Goal: Find specific page/section: Find specific page/section

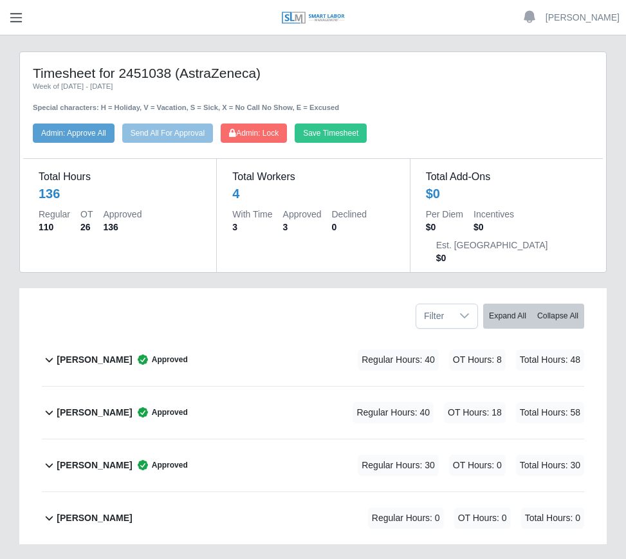
click at [23, 16] on span "button" at bounding box center [16, 17] width 17 height 15
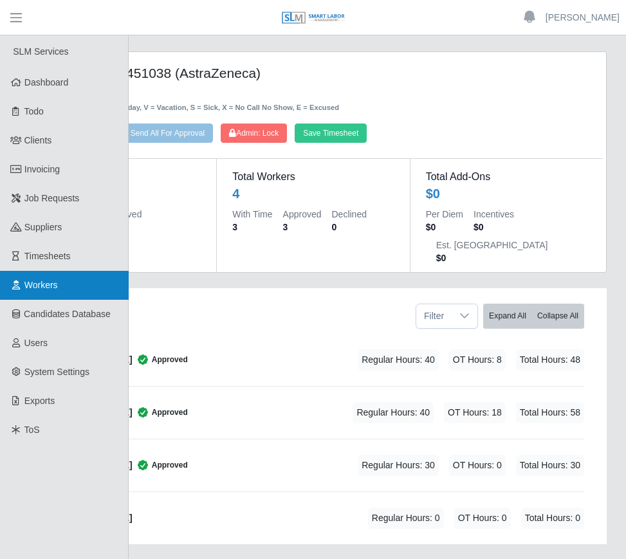
click at [53, 292] on link "Workers" at bounding box center [64, 285] width 129 height 29
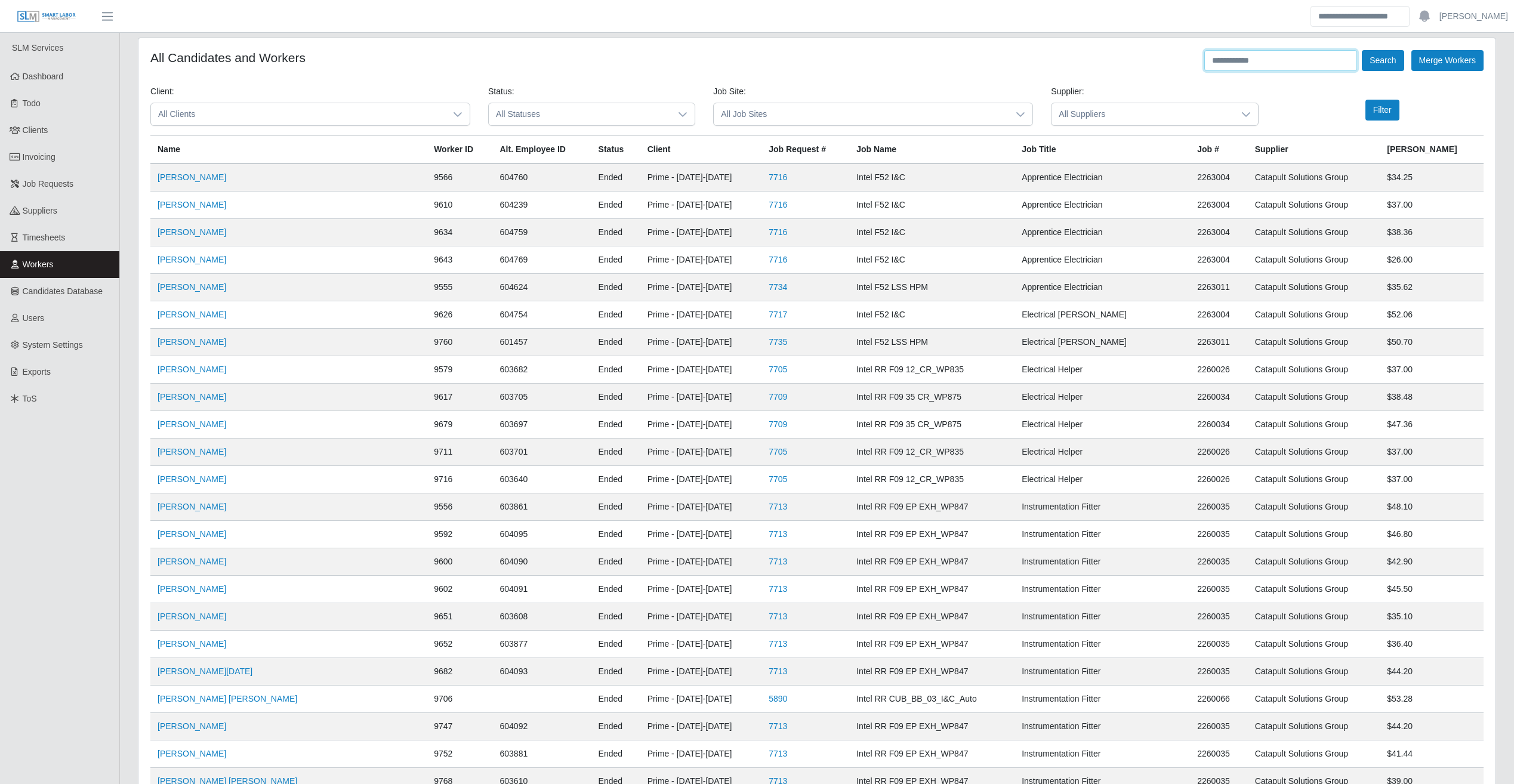
click at [589, 65] on input "text" at bounding box center [1281, 60] width 153 height 21
type input "**********"
click at [589, 50] on button "Search" at bounding box center [1382, 60] width 42 height 21
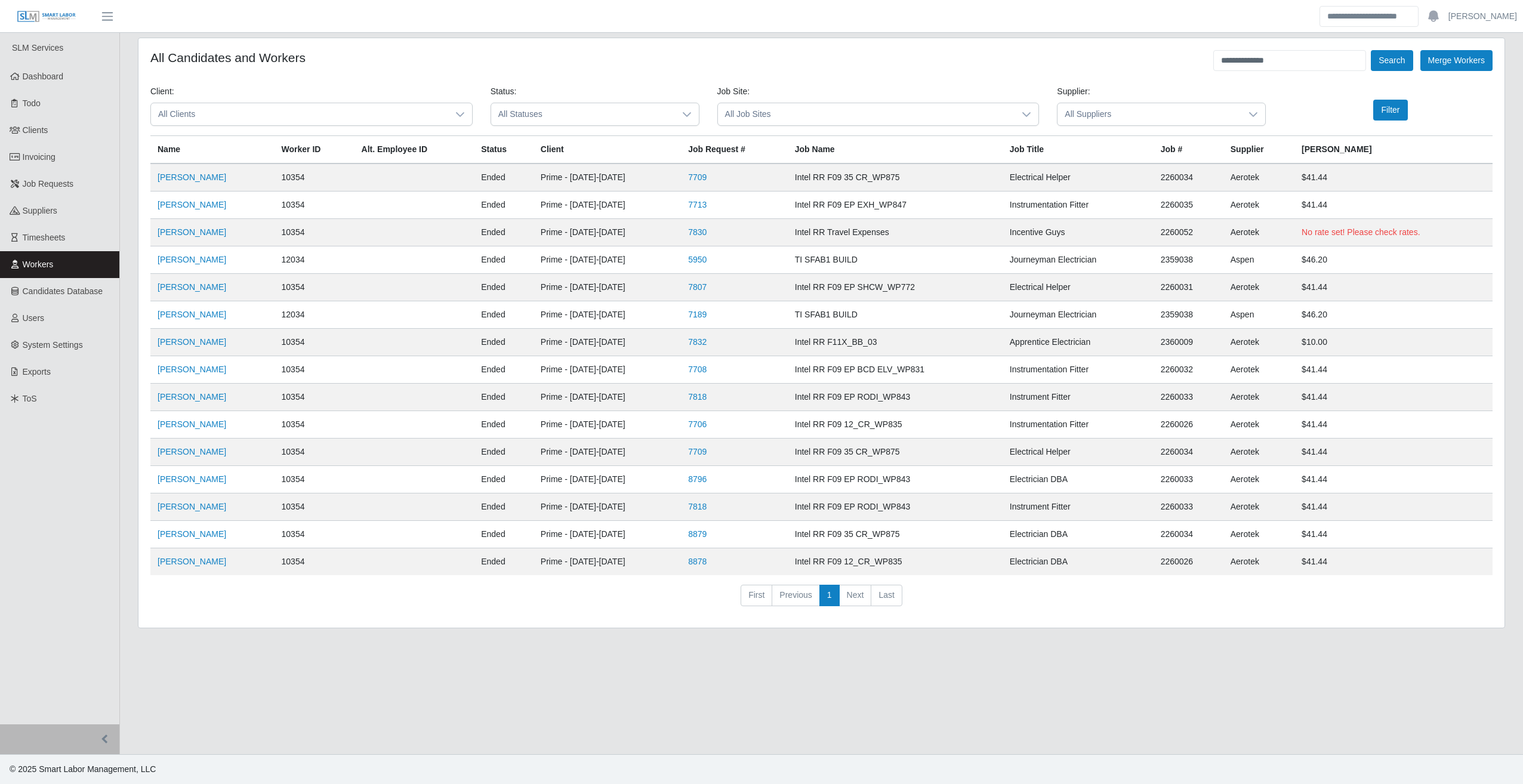
click at [589, 116] on span "All Statuses" at bounding box center [583, 114] width 184 height 22
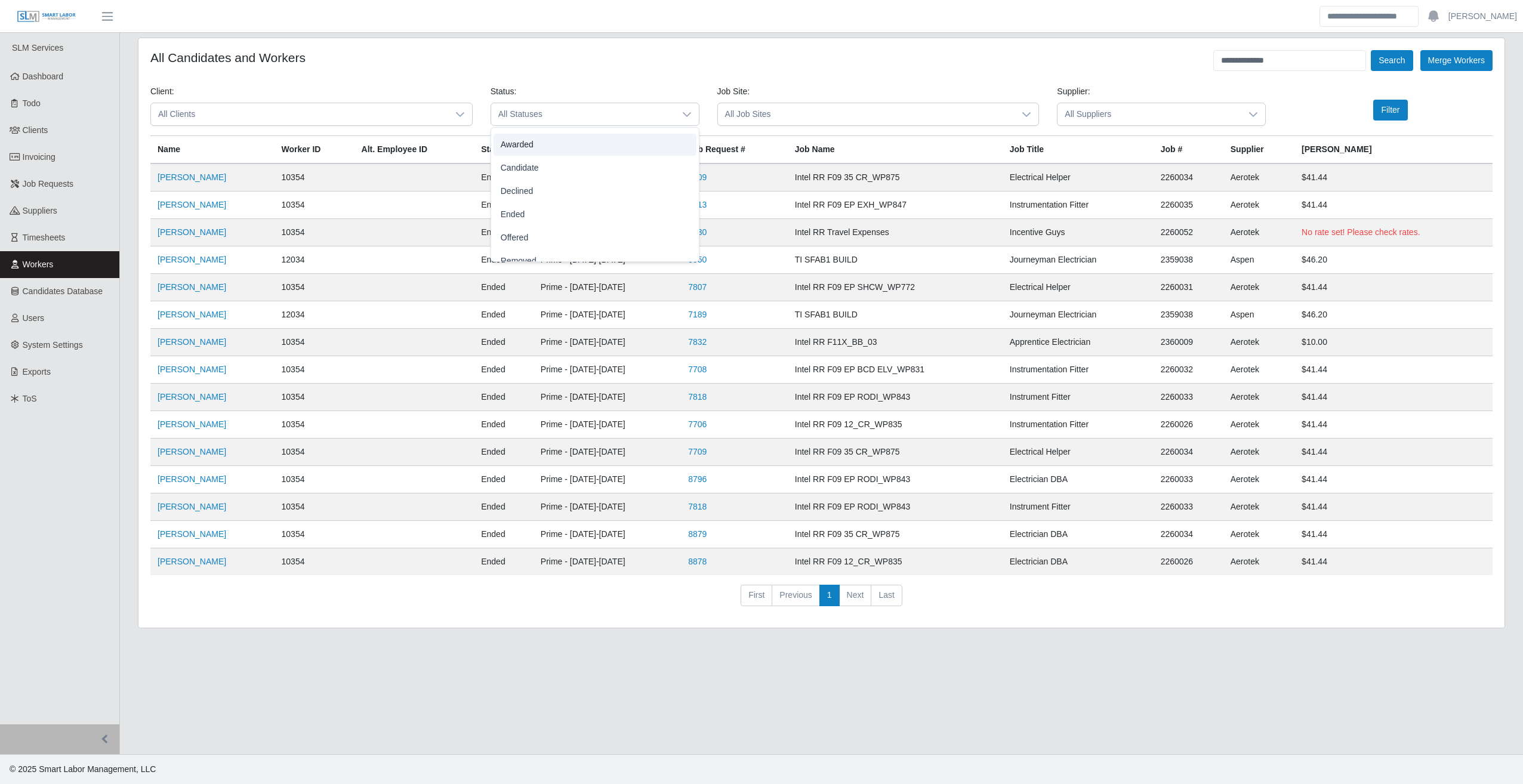
scroll to position [103, 0]
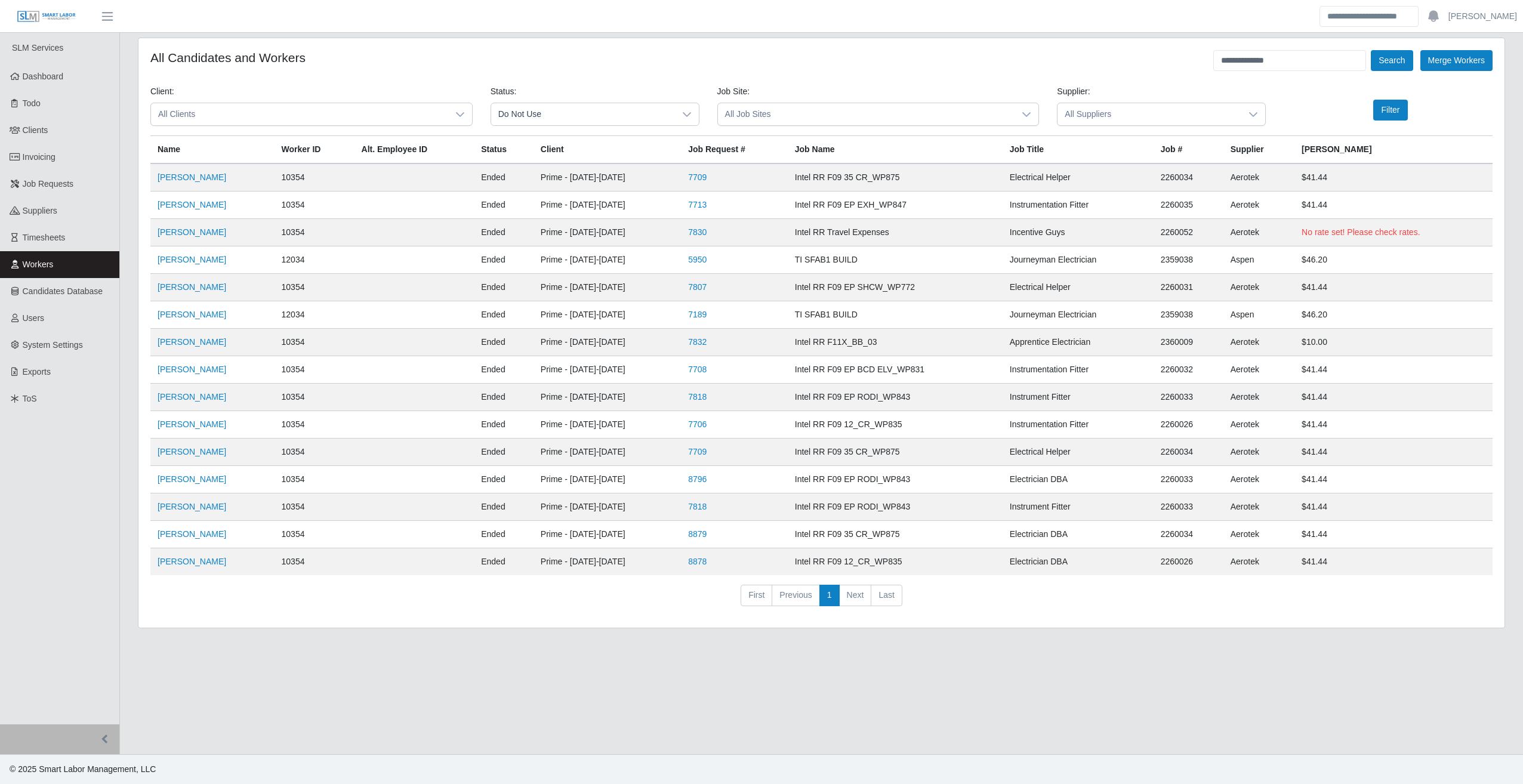
click at [582, 243] on li "Do Not Use" at bounding box center [595, 248] width 203 height 22
drag, startPoint x: 1288, startPoint y: 57, endPoint x: 1163, endPoint y: 59, distance: 125.0
click at [589, 59] on div "**********" at bounding box center [821, 60] width 1342 height 21
click at [589, 115] on span "All Suppliers" at bounding box center [1149, 114] width 184 height 22
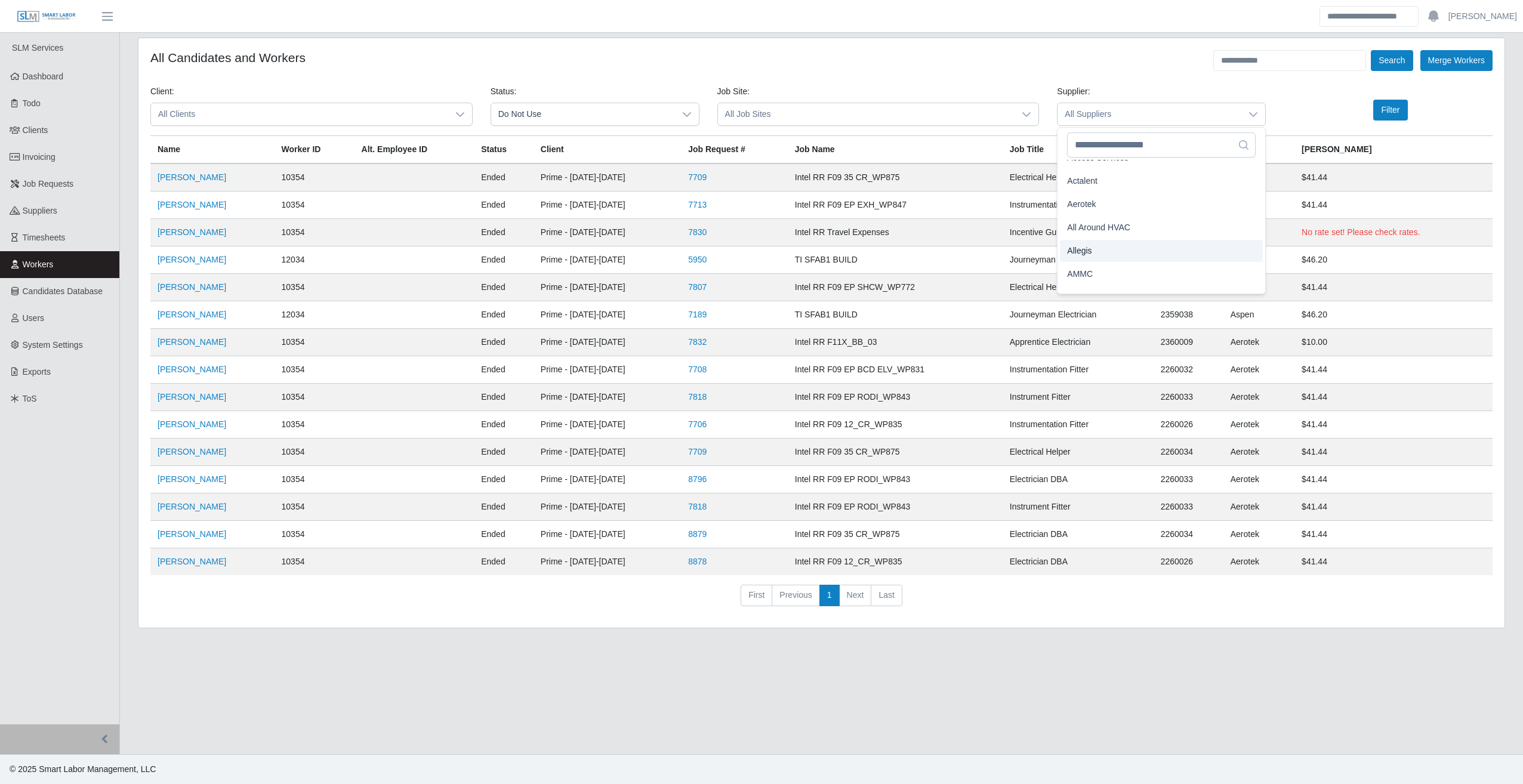
scroll to position [109, 0]
click at [589, 206] on li "Aerotek" at bounding box center [1161, 204] width 203 height 22
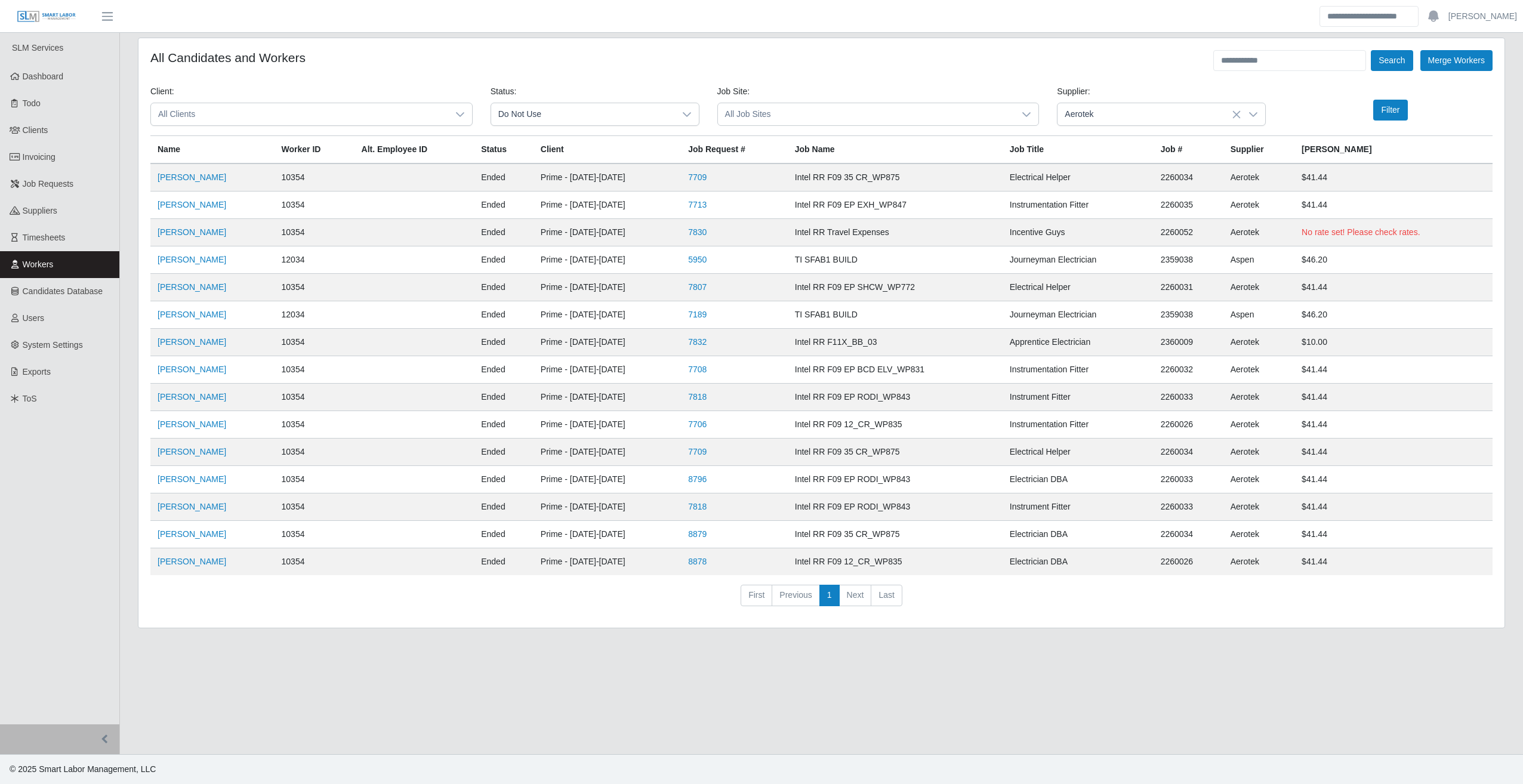
click at [589, 116] on span "All Job Sites" at bounding box center [867, 114] width 297 height 22
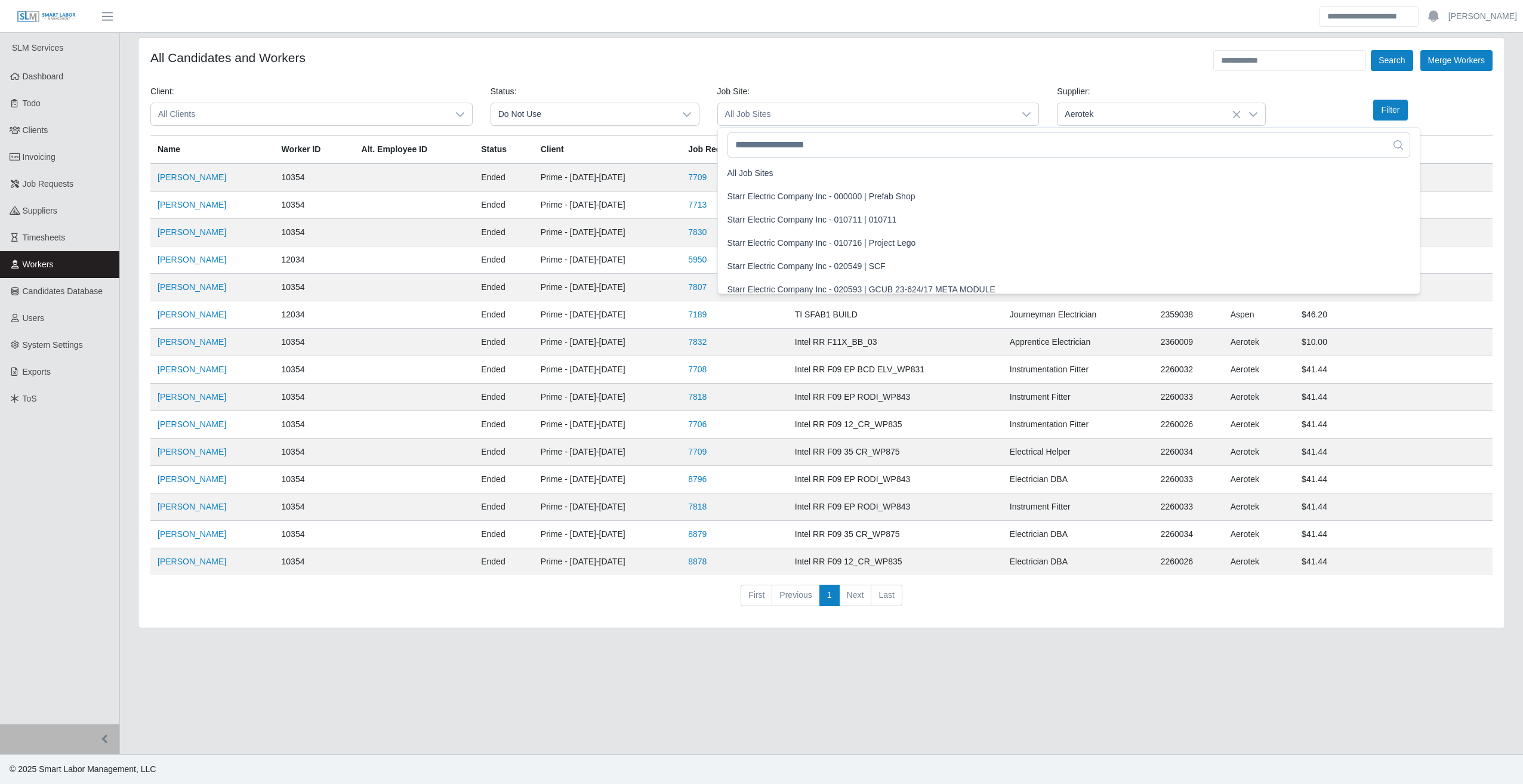
click at [435, 109] on span "All Clients" at bounding box center [300, 114] width 297 height 22
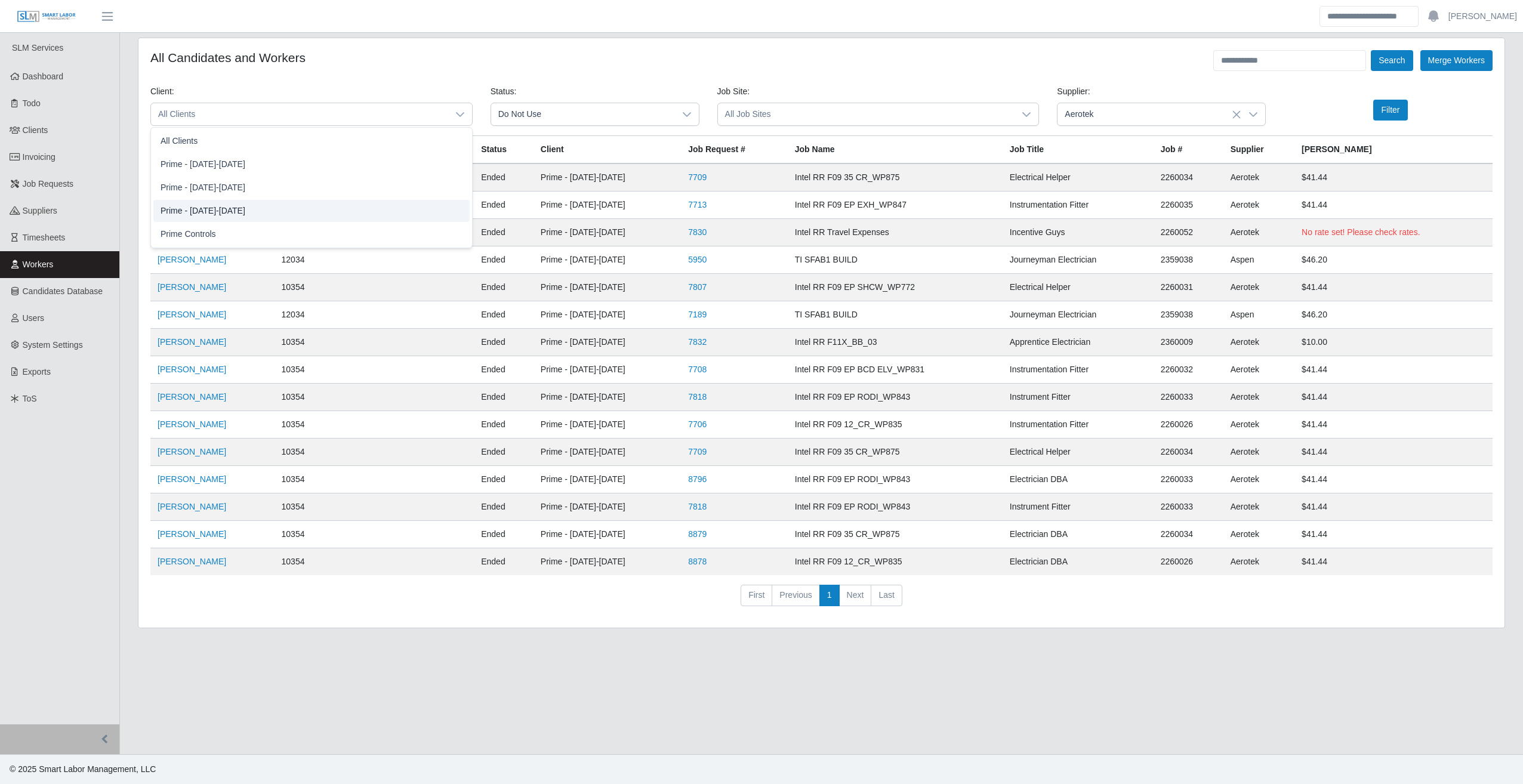
click at [415, 212] on li "Prime - [DATE]-[DATE]" at bounding box center [311, 211] width 316 height 22
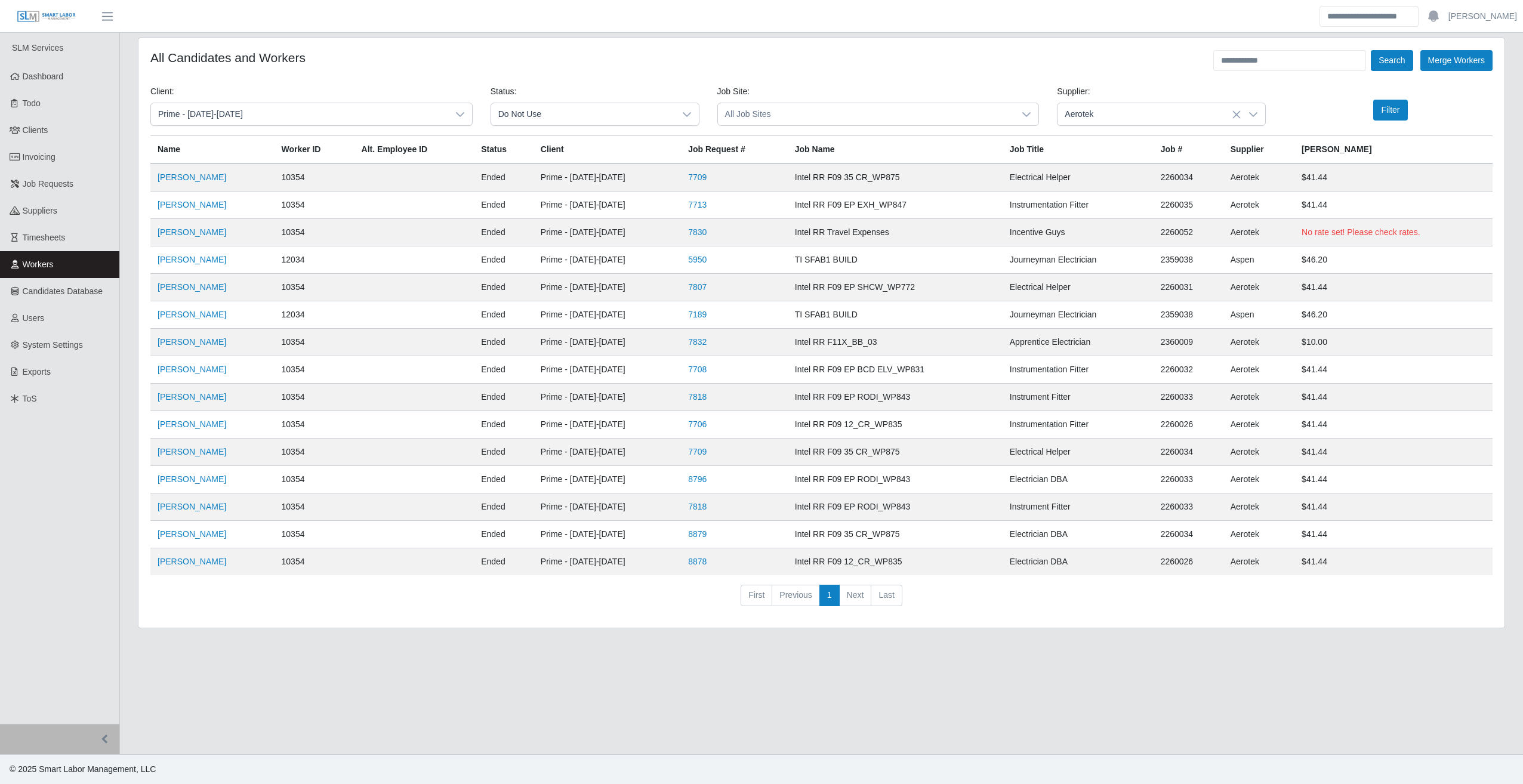
click at [589, 119] on span "All Job Sites" at bounding box center [867, 114] width 297 height 22
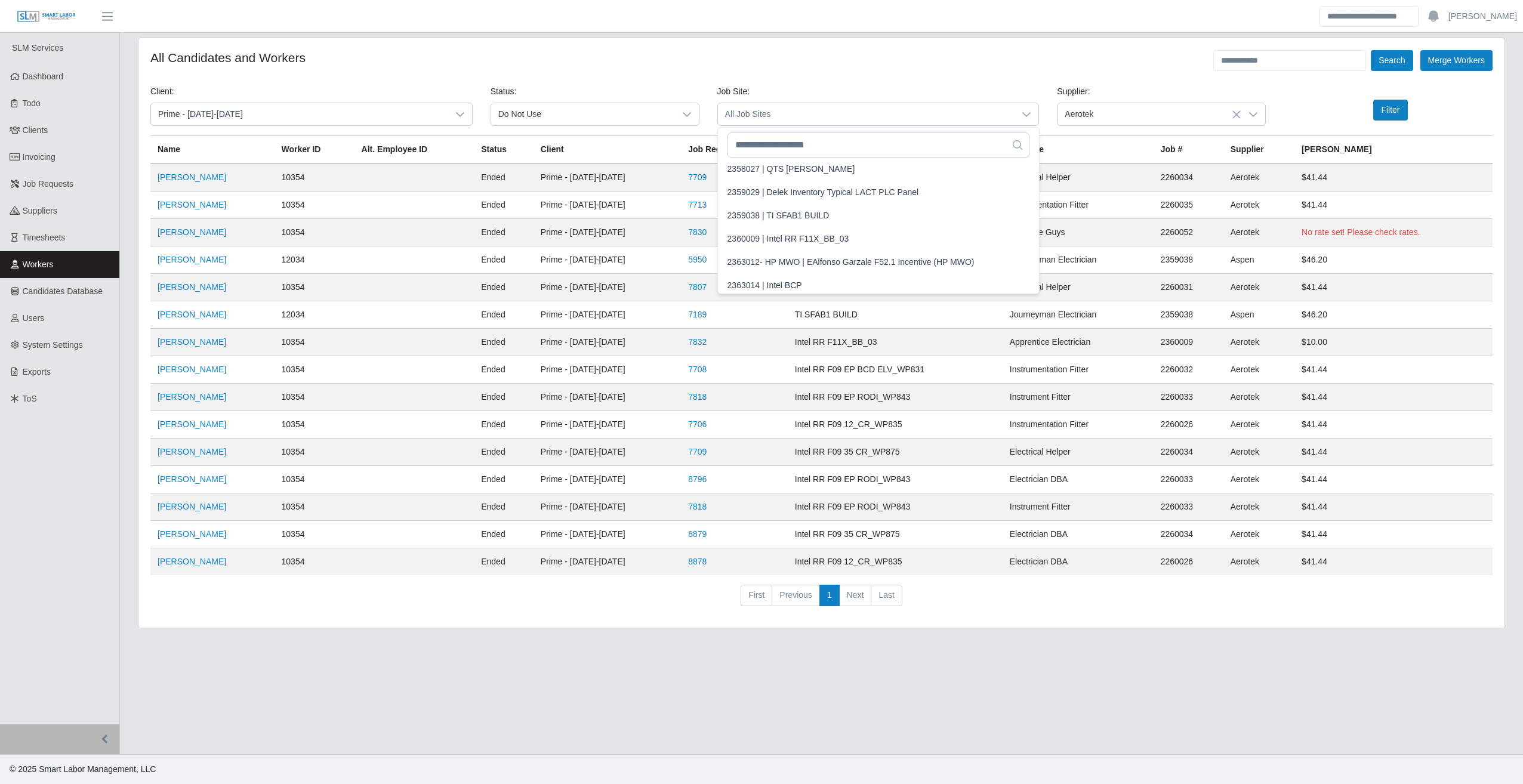
scroll to position [962, 0]
click at [589, 216] on span "2359038 | TI SFAB1 BUILD" at bounding box center [779, 212] width 102 height 13
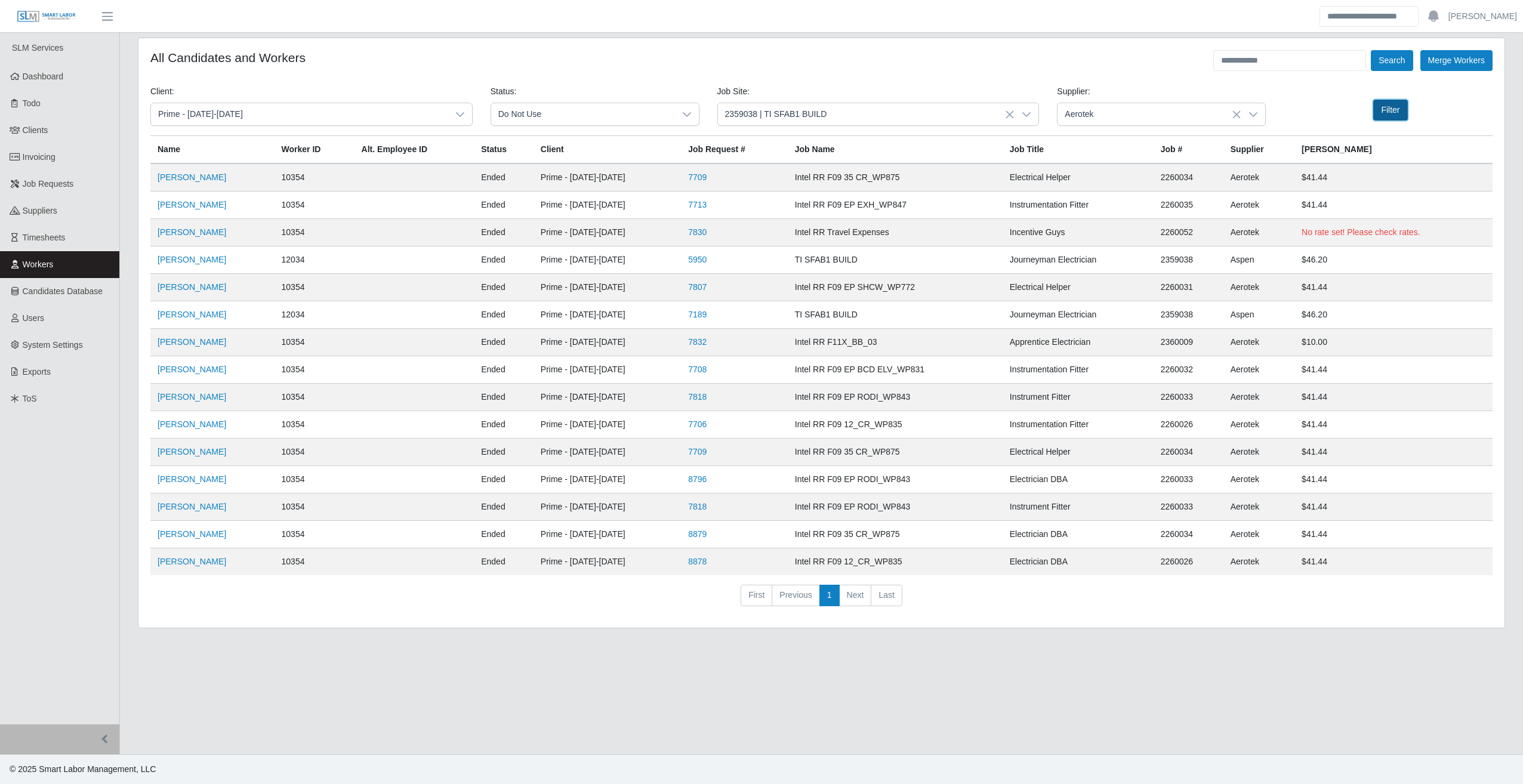
click at [589, 117] on button "Filter" at bounding box center [1390, 109] width 34 height 21
